Goal: Contribute content: Contribute content

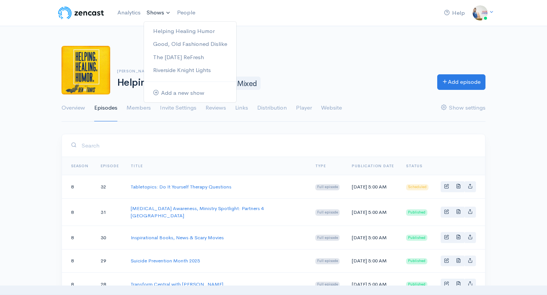
click at [155, 14] on link "Shows" at bounding box center [159, 13] width 30 height 17
click at [170, 44] on link "Good, Old Fashioned Dislike" at bounding box center [190, 44] width 92 height 13
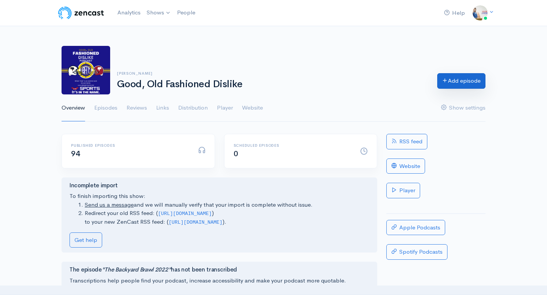
click at [453, 76] on link "Add episode" at bounding box center [461, 81] width 48 height 16
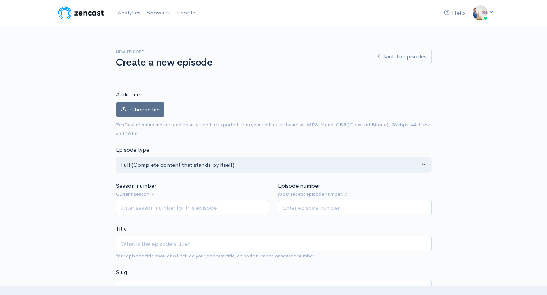
click at [152, 107] on span "Choose file" at bounding box center [144, 109] width 29 height 7
click at [0, 0] on input "Choose file" at bounding box center [0, 0] width 0 height 0
click at [219, 209] on input "Season number" at bounding box center [192, 208] width 153 height 16
type input "4"
click at [310, 207] on input "Episode number" at bounding box center [354, 208] width 153 height 16
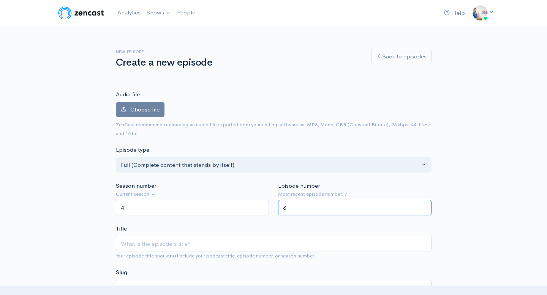
type input "8"
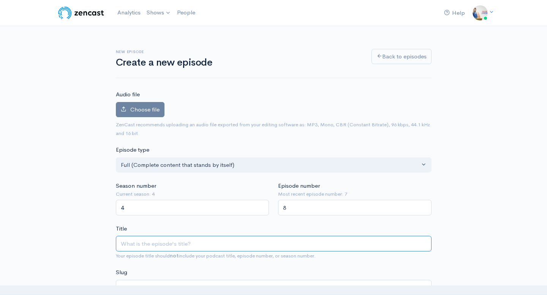
click at [277, 244] on input "Title" at bounding box center [274, 244] width 316 height 16
type input "C"
type input "c"
type input "Cl"
type input "cl"
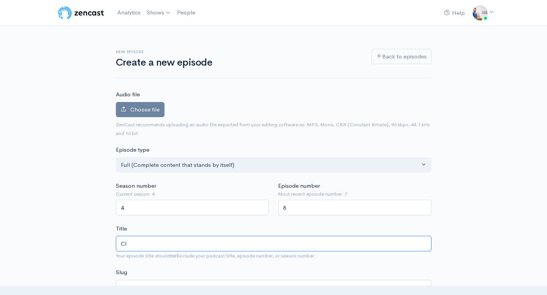
type input "Cle"
type input "cle"
type input "Clev"
type input "clev"
type input "[PERSON_NAME]"
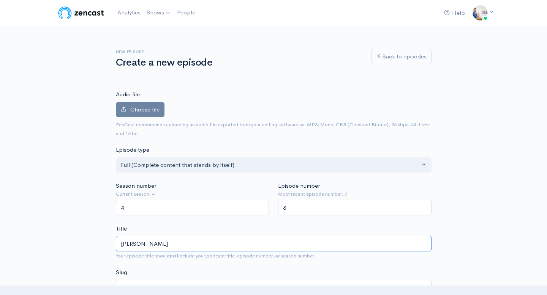
type input "[PERSON_NAME]"
type input "Clevel"
type input "clevel"
type input "[PERSON_NAME]"
type input "clevela"
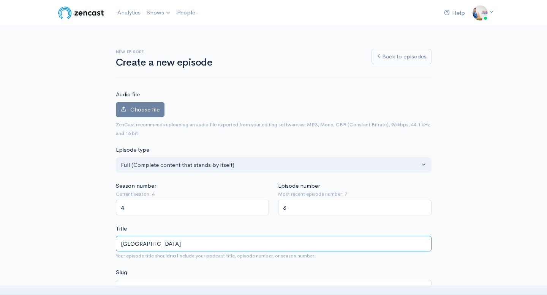
type input "[GEOGRAPHIC_DATA]"
type input "cleveland"
type input "Cleveland B"
type input "cleveland-b"
type input "Cleveland Bro"
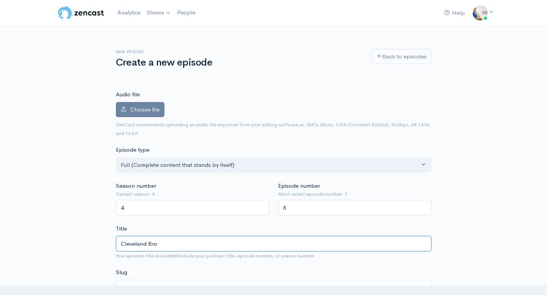
type input "cleveland-bro"
type input "Cleveland Brow"
type input "cleveland-brow"
type input "[PERSON_NAME]"
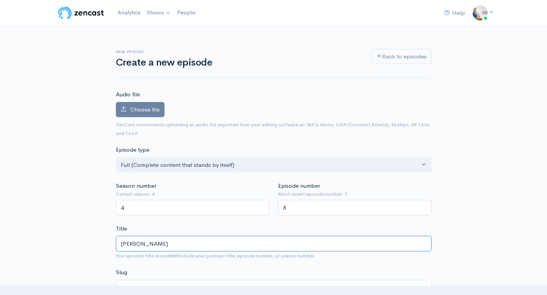
type input "Cleveland Browns"
type input "cleveland-browns"
type input "Cleveland Browns v"
type input "cleveland-browns-v"
type input "Cleveland Browns vs"
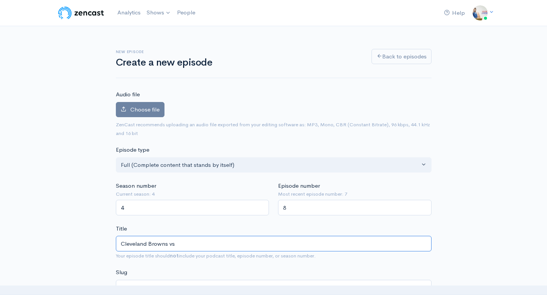
type input "cleveland-browns-vs"
type input "Cleveland Browns vs. P"
type input "cleveland-browns-vs-p"
type input "Cleveland Browns vs. Pi"
type input "cleveland-browns-vs-[PERSON_NAME]"
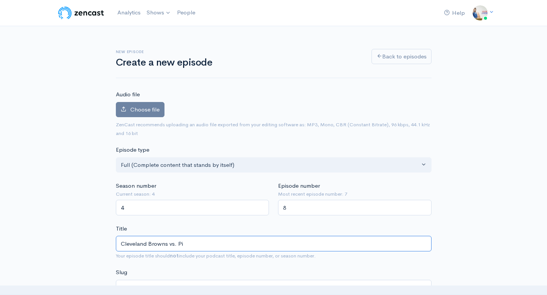
type input "Cleveland Browns vs. Pit"
type input "cleveland-browns-vs-pit"
type input "Cleveland Browns vs. Pitt"
type input "cleveland-browns-vs-[PERSON_NAME]"
type input "Cleveland Browns vs. [PERSON_NAME]"
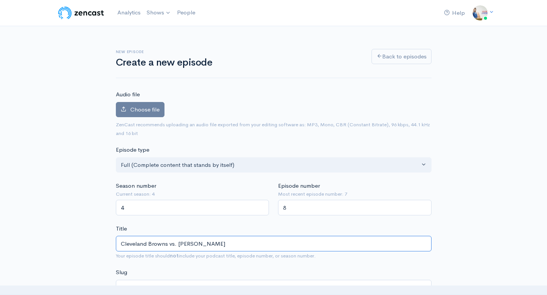
type input "cleveland-browns-vs-[PERSON_NAME]"
type input "Cleveland Browns vs. Pittsb"
type input "cleveland-browns-vs-[PERSON_NAME]"
type input "Cleveland Browns vs. Pittsbur"
type input "cleveland-browns-vs-pittsbur"
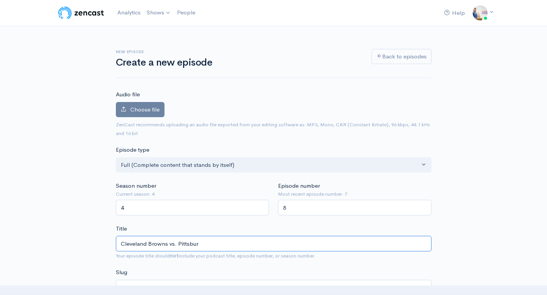
type input "Cleveland Browns vs. Pittsburg"
type input "cleveland-browns-vs-[GEOGRAPHIC_DATA]"
type input "Cleveland Browns vs. [GEOGRAPHIC_DATA]"
type input "cleveland-browns-vs-[GEOGRAPHIC_DATA]"
type input "Cleveland Browns vs. Pittsburgh S"
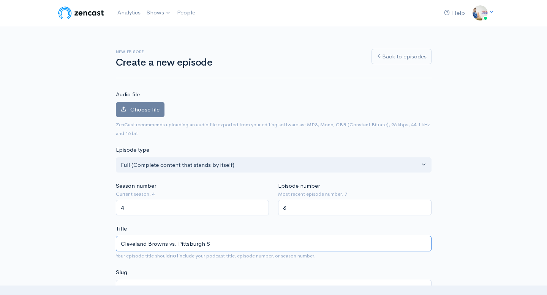
type input "cleveland-browns-vs-[GEOGRAPHIC_DATA]-s"
type input "Cleveland Browns vs. Pittsburgh Ste"
type input "cleveland-browns-vs-[GEOGRAPHIC_DATA]-[GEOGRAPHIC_DATA]"
type input "Cleveland Browns vs. Pittsburgh Stee"
type input "cleveland-browns-vs-[GEOGRAPHIC_DATA]-stee"
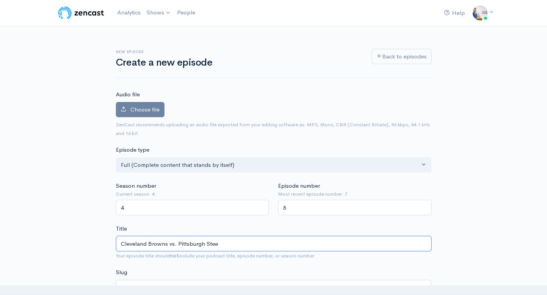
type input "Cleveland Browns vs. Pittsburgh Steel"
type input "cleveland-browns-vs-pittsburgh-steel"
type input "Cleveland Browns vs. Pittsburgh Steeler"
type input "cleveland-browns-vs-pittsburgh-steeler"
type input "Cleveland Browns vs. Pittsburgh Steelers"
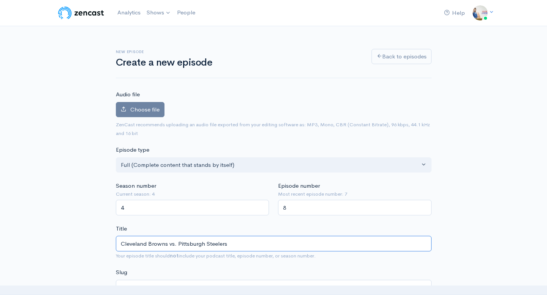
type input "cleveland-browns-vs-pittsburgh-steelers"
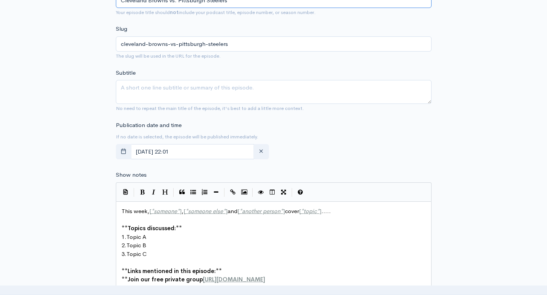
scroll to position [245, 0]
type input "Cleveland Browns vs. Pittsburgh Steelers"
click at [226, 156] on input "[DATE] 22:01" at bounding box center [193, 152] width 124 height 16
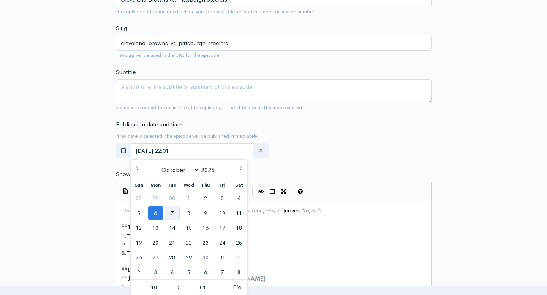
click at [171, 213] on span "7" at bounding box center [172, 213] width 15 height 15
type input "[DATE] 22:01"
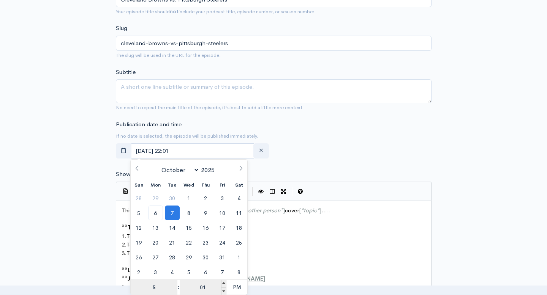
type input "5"
type input "[DATE] 17:01"
type input "05"
click at [204, 290] on input "01" at bounding box center [203, 287] width 47 height 15
type input "15"
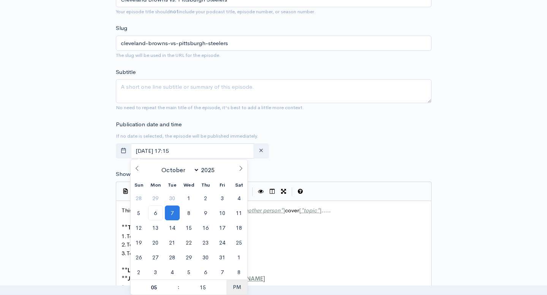
click at [234, 287] on span "PM" at bounding box center [236, 287] width 21 height 15
type input "[DATE] 05:15"
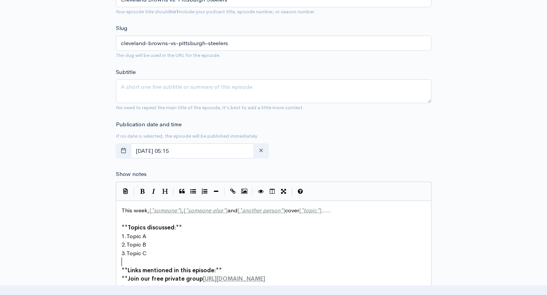
click at [282, 261] on pre "​" at bounding box center [273, 262] width 307 height 9
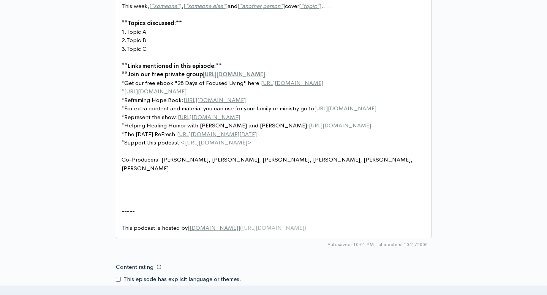
scroll to position [479, 0]
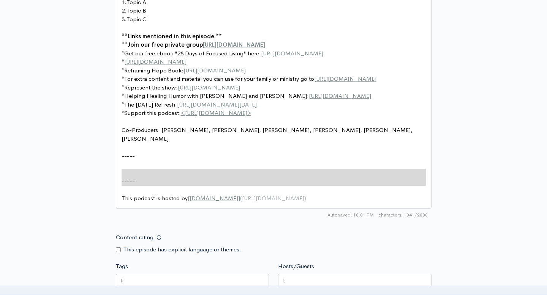
type textarea "-----"
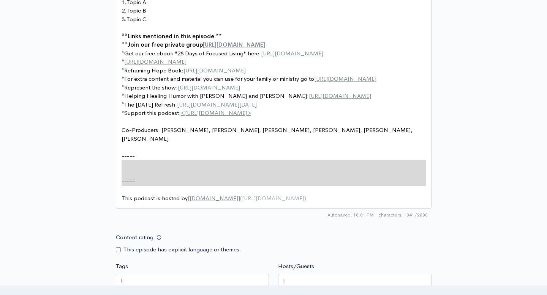
drag, startPoint x: 146, startPoint y: 187, endPoint x: 114, endPoint y: 164, distance: 39.8
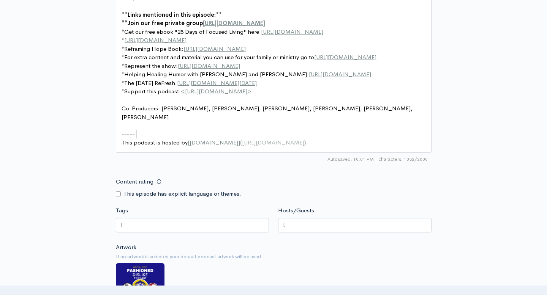
scroll to position [504, 0]
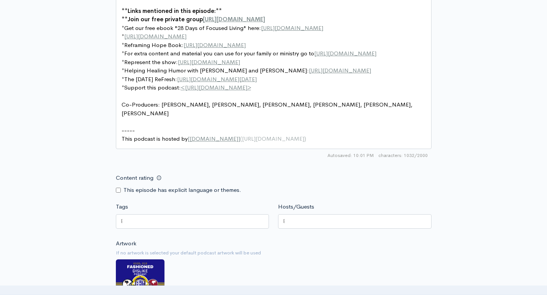
click at [289, 220] on div at bounding box center [354, 222] width 153 height 14
click at [258, 244] on div "Artwork If no artwork is selected your default podcast artwork will be used Cho…" at bounding box center [274, 287] width 316 height 93
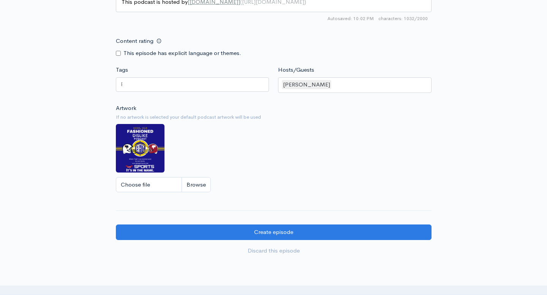
scroll to position [647, 0]
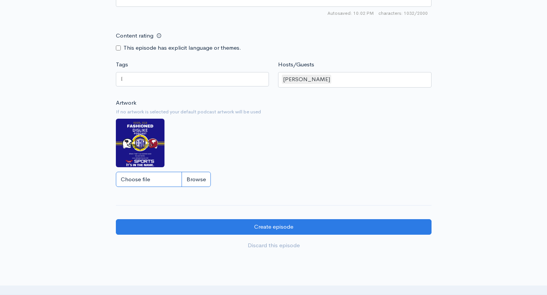
click at [163, 176] on input "Choose file" at bounding box center [163, 180] width 95 height 16
type input "C:\fakepath\Blue and Red Helmet Classic Maximalist Sports Football Poster.png"
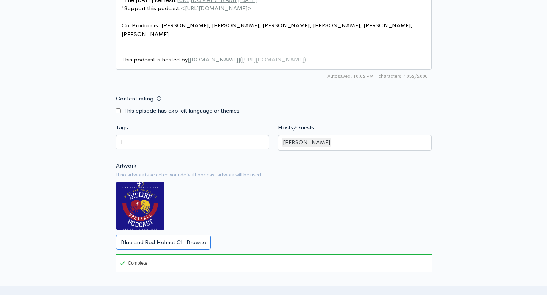
scroll to position [582, 0]
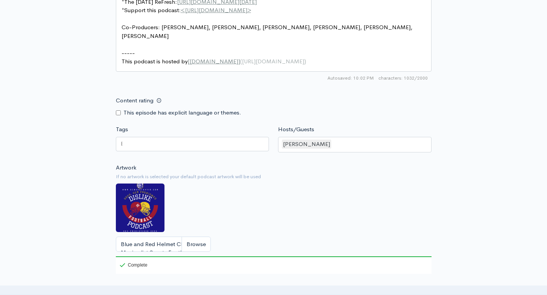
click at [196, 137] on div "Tags" at bounding box center [192, 140] width 163 height 30
click at [189, 146] on div at bounding box center [192, 144] width 153 height 14
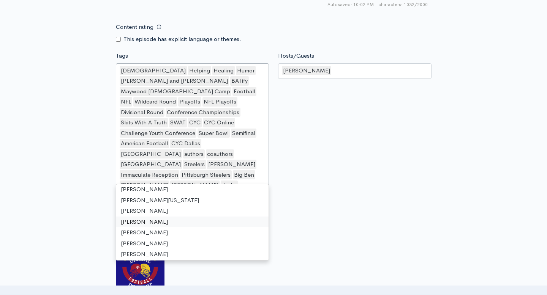
scroll to position [10760, 0]
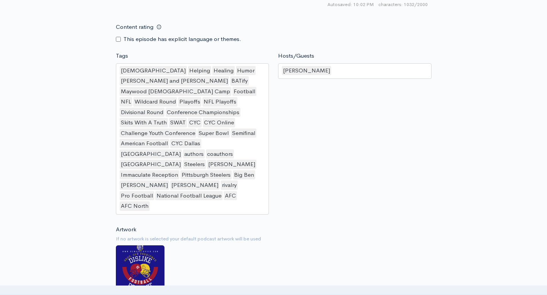
click at [338, 226] on div "Artwork If no artwork is selected your default podcast artwork will be used Blu…" at bounding box center [274, 281] width 316 height 111
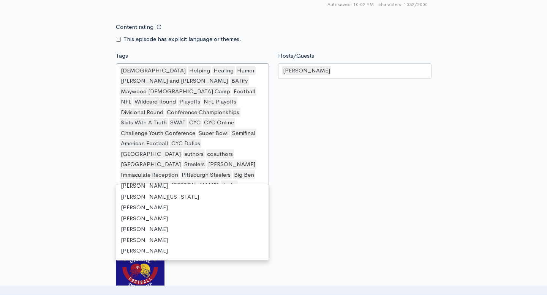
click at [250, 175] on div "[DEMOGRAPHIC_DATA] Helping Healing Humor [PERSON_NAME] and [PERSON_NAME] BATify…" at bounding box center [192, 139] width 153 height 152
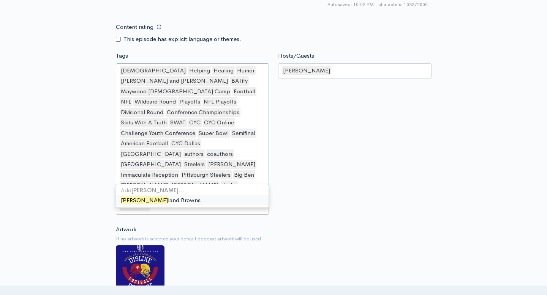
scroll to position [0, 0]
type input "[GEOGRAPHIC_DATA]"
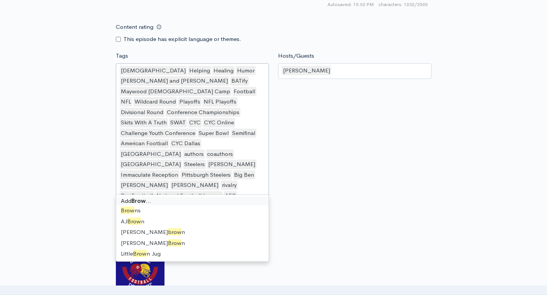
type input "Browns"
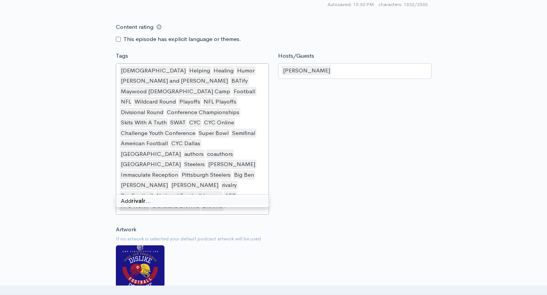
type input "rivalry"
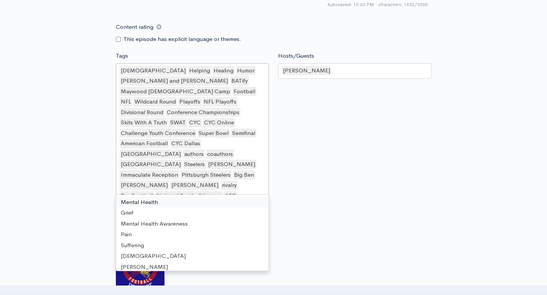
click at [308, 184] on div "Hosts/Guests [PERSON_NAME] [PERSON_NAME] [PERSON_NAME] [PERSON_NAME] [PERSON_NA…" at bounding box center [354, 135] width 163 height 166
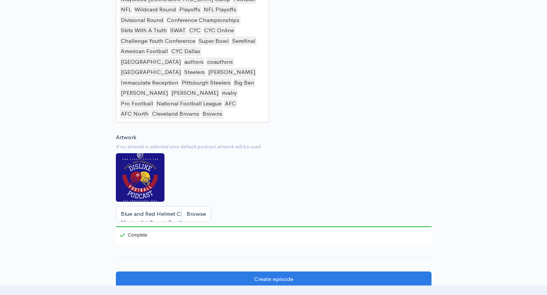
scroll to position [754, 0]
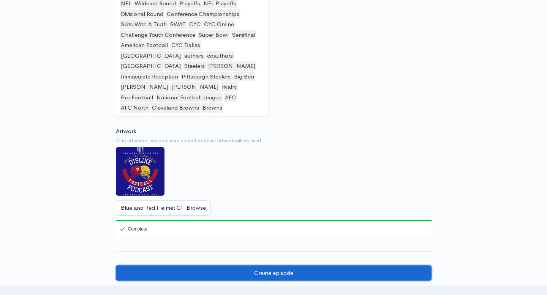
click at [280, 266] on input "Create episode" at bounding box center [274, 274] width 316 height 16
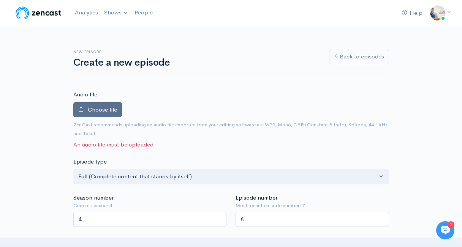
click at [107, 103] on label "Choose file" at bounding box center [97, 110] width 49 height 16
click at [0, 0] on input "Choose file" at bounding box center [0, 0] width 0 height 0
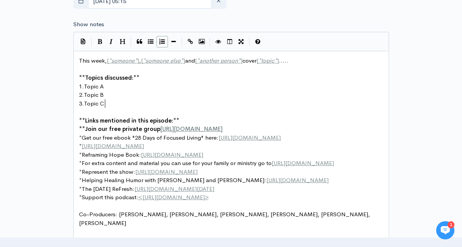
scroll to position [3, 0]
type textarea "This week, [*someone*], [*someone else*] and [*another person*] cover [*topic*]…"
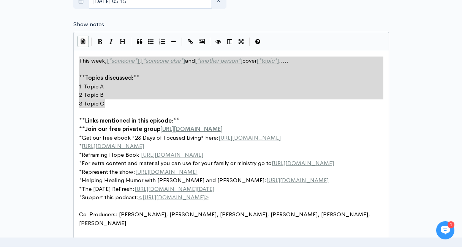
drag, startPoint x: 112, startPoint y: 106, endPoint x: 77, endPoint y: 44, distance: 71.2
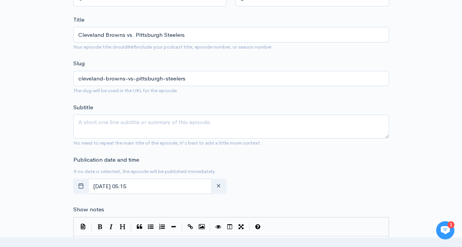
scroll to position [256, 0]
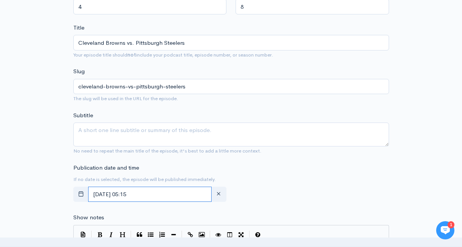
click at [159, 192] on input "[DATE] 05:15" at bounding box center [150, 195] width 124 height 16
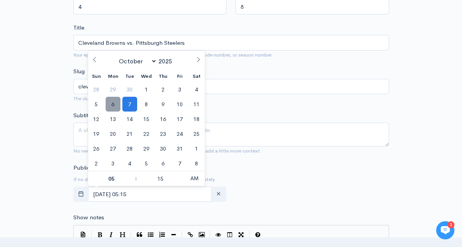
click at [113, 102] on span "6" at bounding box center [113, 104] width 15 height 15
type input "October, 06 2025 05:15"
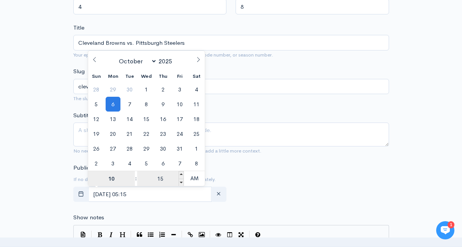
type input "10"
type input "October, 06 2025 10:15"
click at [166, 177] on input "15" at bounding box center [160, 178] width 47 height 15
type input "40"
click at [196, 182] on span "AM" at bounding box center [194, 178] width 21 height 15
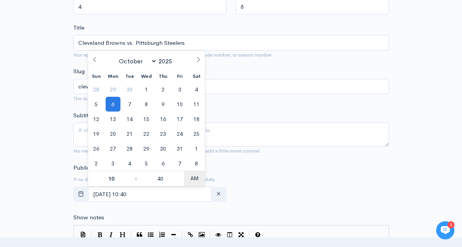
type input "October, 06 2025 22:40"
click at [249, 180] on div "Publication date and time If no date is selected, the episode will be published…" at bounding box center [231, 185] width 325 height 42
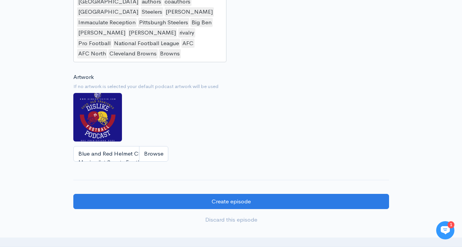
scroll to position [923, 0]
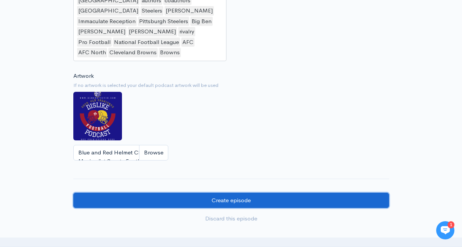
click at [249, 193] on input "Create episode" at bounding box center [231, 201] width 316 height 16
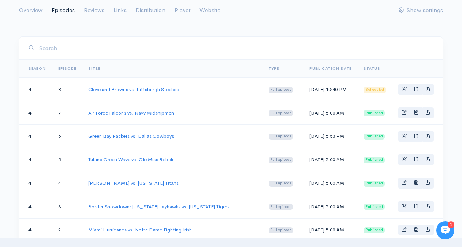
scroll to position [98, 0]
